Goal: Information Seeking & Learning: Learn about a topic

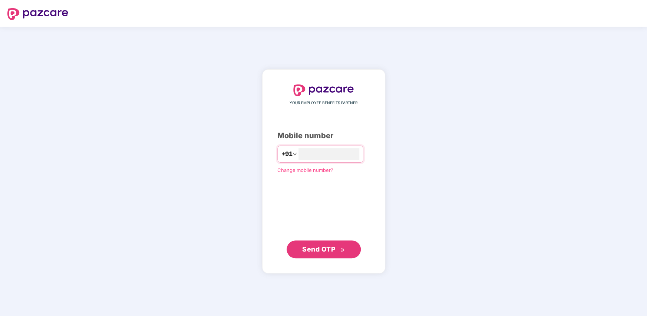
type input "**********"
click at [307, 251] on span "Send OTP" at bounding box center [318, 250] width 33 height 8
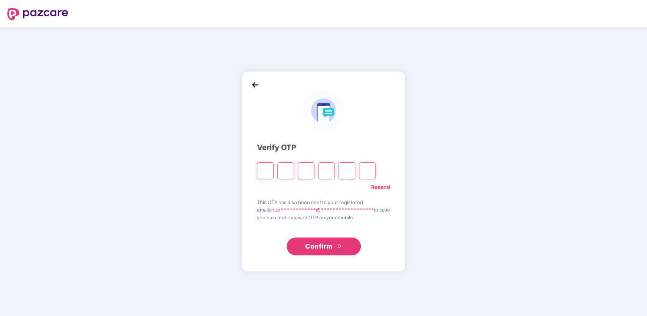
click at [263, 168] on input "Please enter verification code. Digit 1" at bounding box center [265, 170] width 17 height 17
paste input "*"
type input "*"
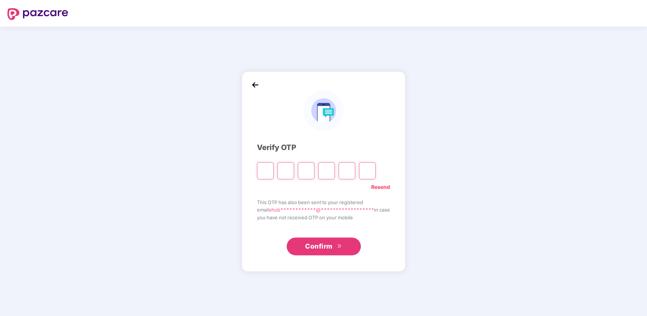
type input "*"
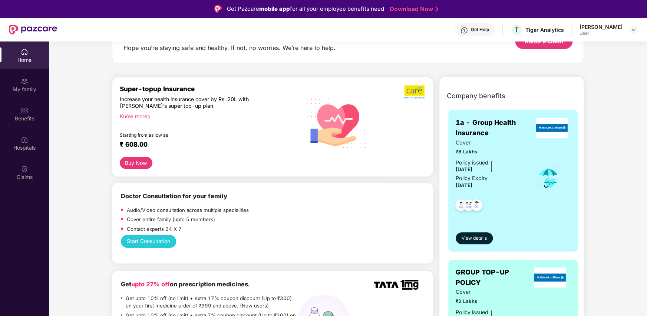
scroll to position [223, 0]
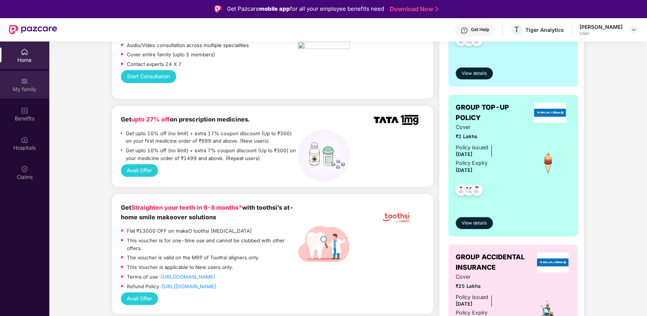
click at [21, 88] on div "My family" at bounding box center [24, 89] width 49 height 7
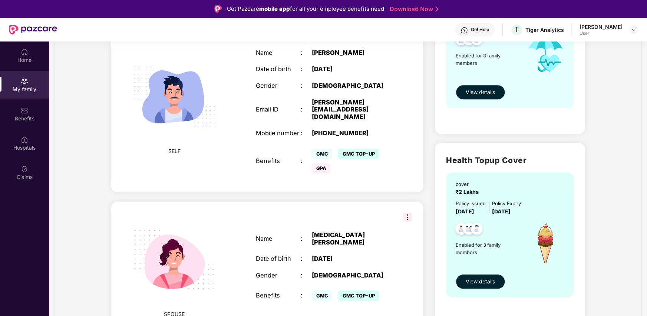
scroll to position [0, 0]
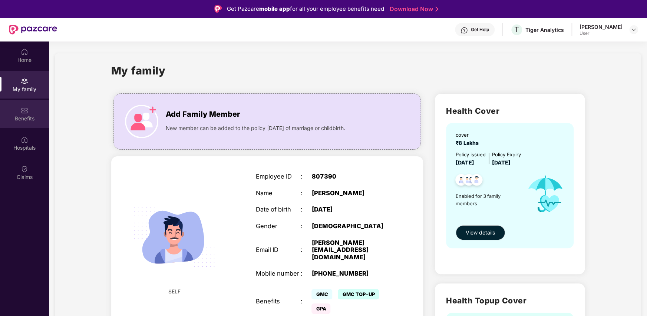
click at [27, 108] on img at bounding box center [24, 110] width 7 height 7
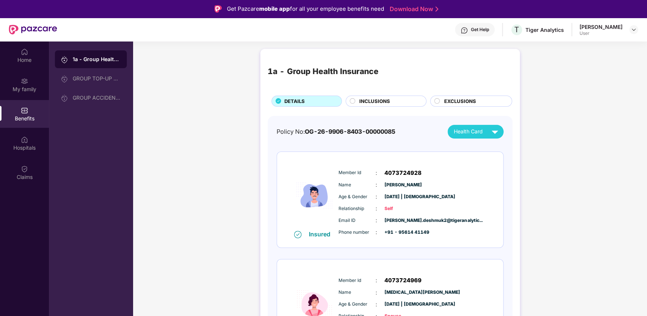
click at [172, 86] on div "1a - Group Health Insurance DETAILS INCLUSIONS EXCLUSIONS Policy No: OG-26-9906…" at bounding box center [390, 277] width 514 height 464
click at [362, 101] on span "INCLUSIONS" at bounding box center [374, 102] width 31 height 8
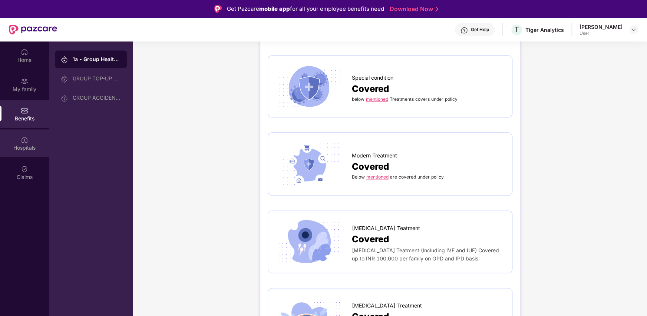
scroll to position [1780, 0]
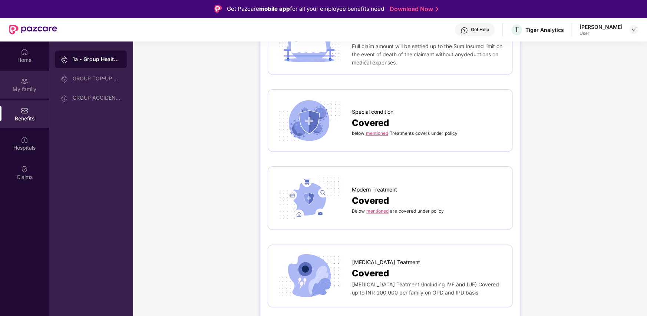
click at [22, 88] on div "My family" at bounding box center [24, 89] width 49 height 7
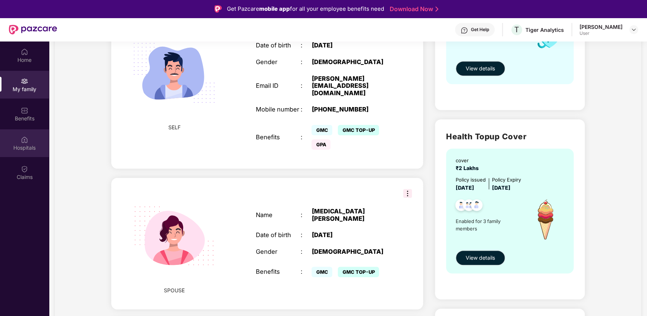
scroll to position [111, 0]
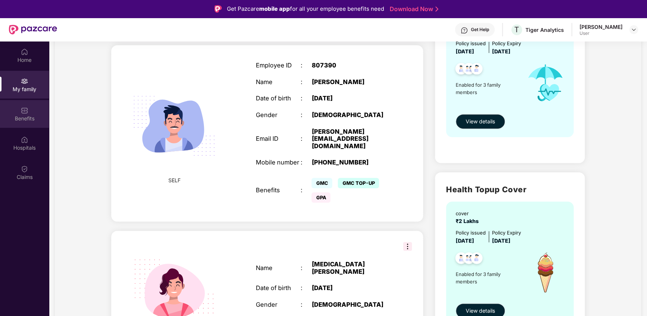
click at [27, 110] on img at bounding box center [24, 110] width 7 height 7
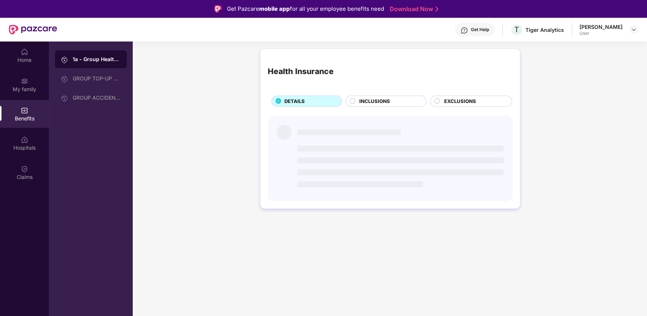
scroll to position [0, 0]
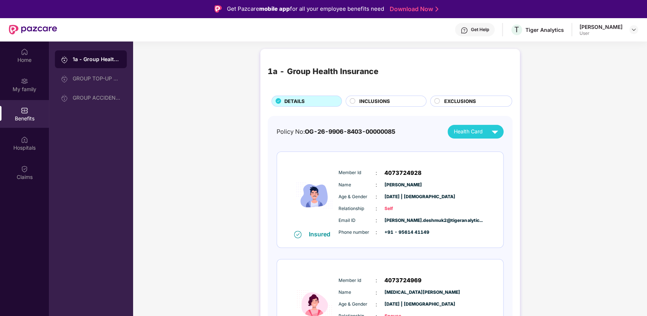
click at [376, 102] on span "INCLUSIONS" at bounding box center [374, 102] width 31 height 8
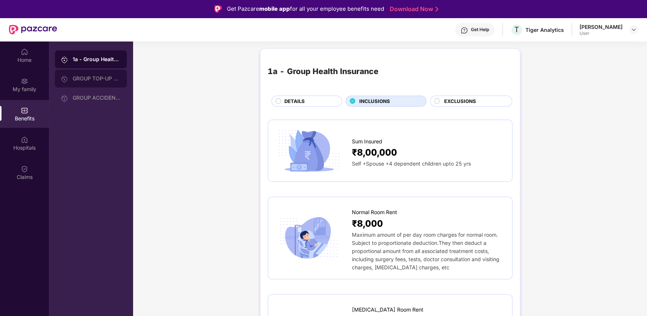
click at [95, 79] on div "GROUP TOP-UP POLICY" at bounding box center [97, 79] width 48 height 6
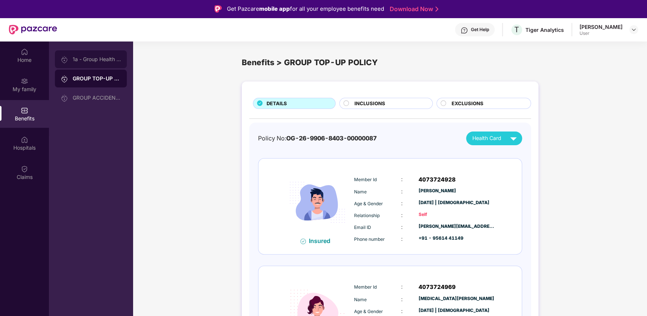
click at [93, 59] on div "1a - Group Health Insurance" at bounding box center [97, 59] width 48 height 6
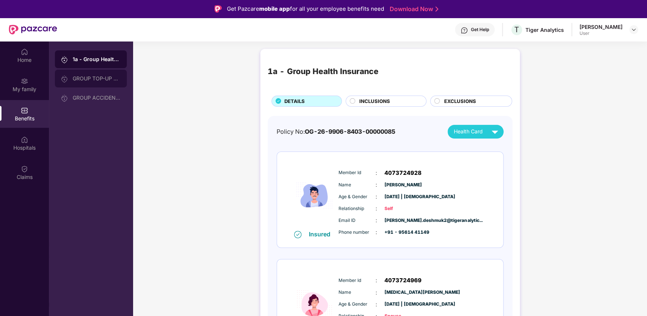
click at [80, 79] on div "GROUP TOP-UP POLICY" at bounding box center [97, 79] width 48 height 6
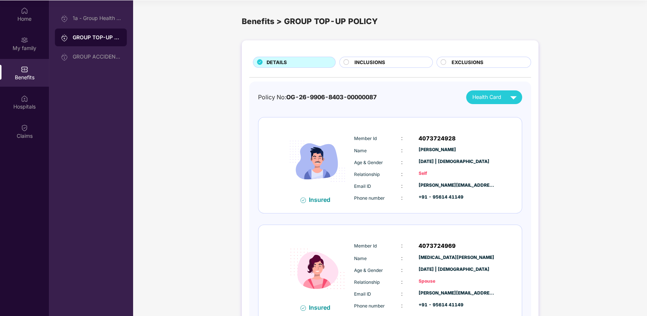
click at [380, 65] on span "INCLUSIONS" at bounding box center [369, 63] width 31 height 8
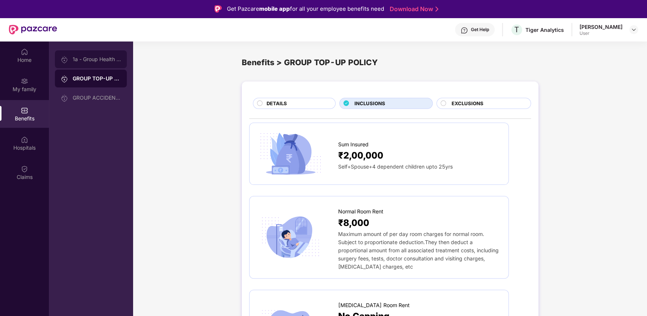
click at [87, 58] on div "1a - Group Health Insurance" at bounding box center [97, 59] width 48 height 6
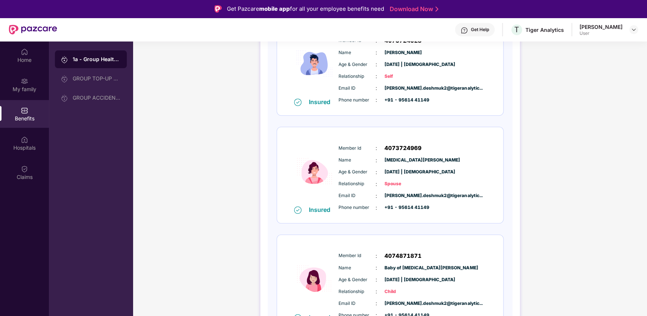
scroll to position [152, 0]
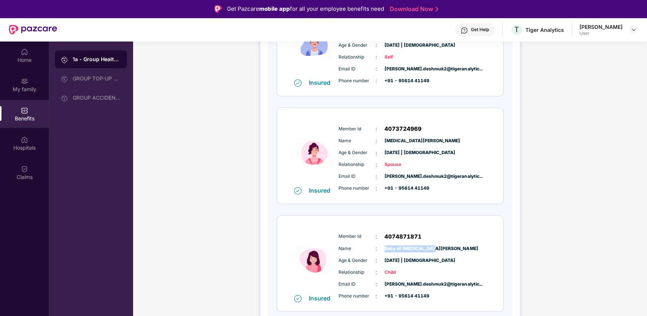
drag, startPoint x: 385, startPoint y: 249, endPoint x: 504, endPoint y: 247, distance: 119.8
click at [504, 247] on div "Policy No: OG-26-9906-8403-00000085 Health Card Insured Member Id : 4073724928 …" at bounding box center [390, 151] width 245 height 375
click at [82, 76] on div "GROUP TOP-UP POLICY" at bounding box center [97, 79] width 48 height 6
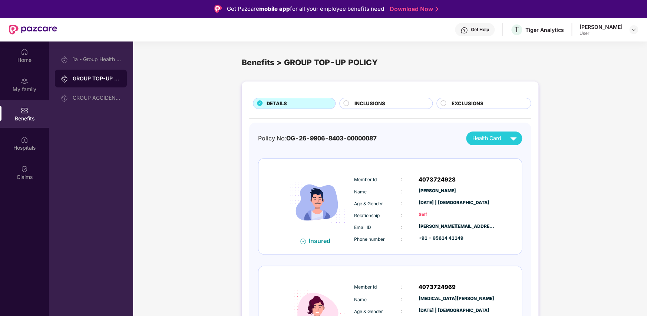
click at [380, 103] on span "INCLUSIONS" at bounding box center [369, 104] width 31 height 8
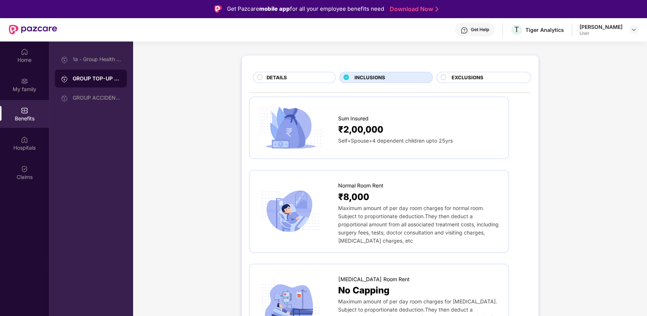
scroll to position [37, 0]
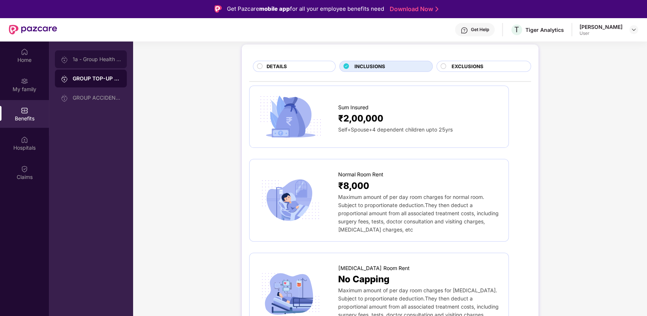
click at [77, 60] on div "1a - Group Health Insurance" at bounding box center [97, 59] width 48 height 6
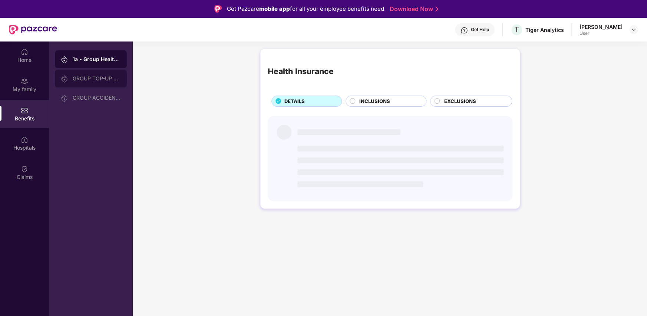
click at [80, 78] on div "GROUP TOP-UP POLICY" at bounding box center [97, 79] width 48 height 6
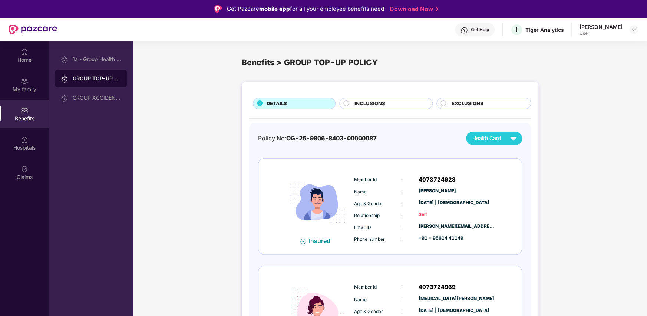
click at [363, 105] on span "INCLUSIONS" at bounding box center [369, 104] width 31 height 8
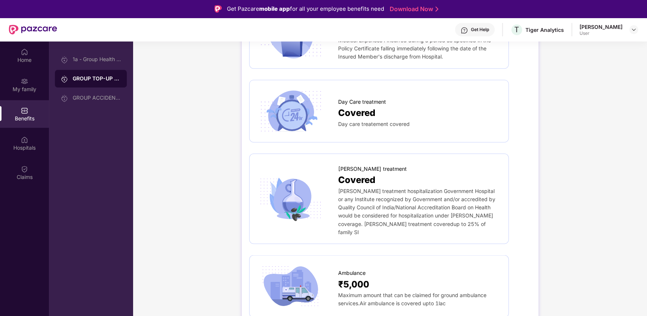
scroll to position [447, 0]
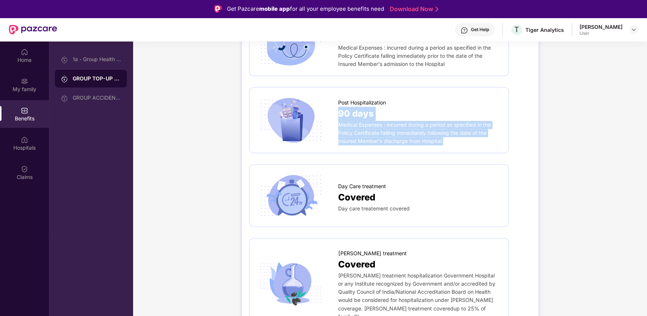
drag, startPoint x: 642, startPoint y: 142, endPoint x: 584, endPoint y: 81, distance: 83.9
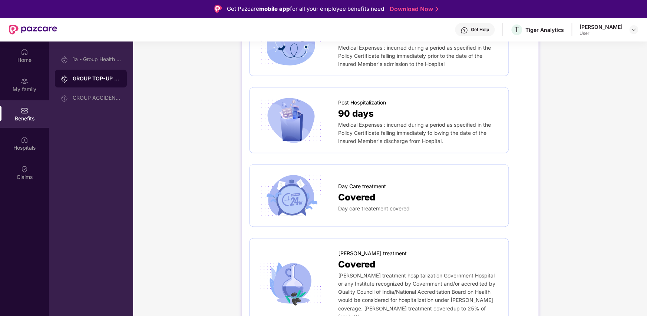
drag, startPoint x: 617, startPoint y: 169, endPoint x: 620, endPoint y: 165, distance: 4.8
click at [28, 143] on div "Hospitals" at bounding box center [24, 143] width 49 height 28
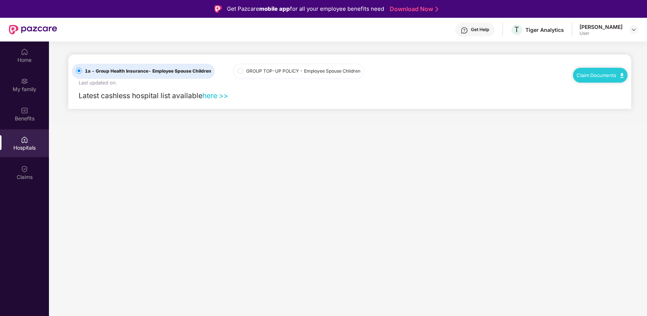
click at [223, 95] on link "here >>" at bounding box center [215, 95] width 26 height 9
